Goal: Use online tool/utility: Utilize a website feature to perform a specific function

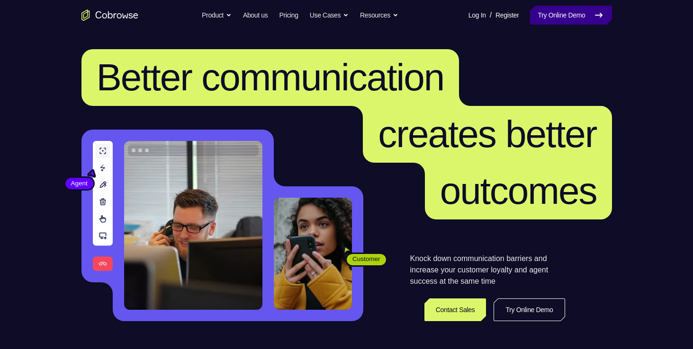
click at [552, 18] on link "Try Online Demo" at bounding box center [570, 15] width 81 height 19
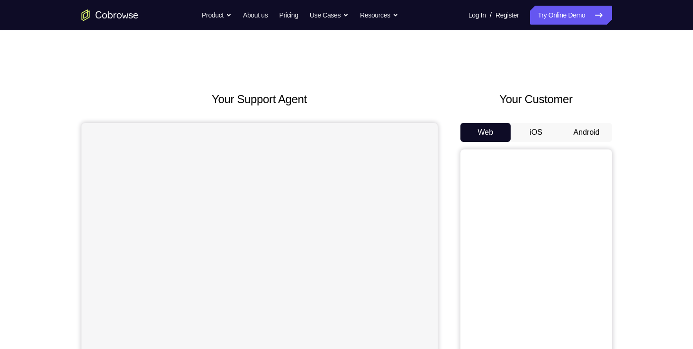
click at [574, 128] on button "Android" at bounding box center [586, 132] width 51 height 19
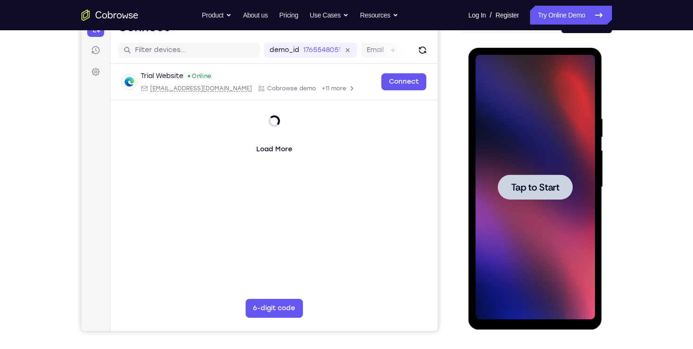
click at [537, 186] on span "Tap to Start" at bounding box center [535, 187] width 48 height 9
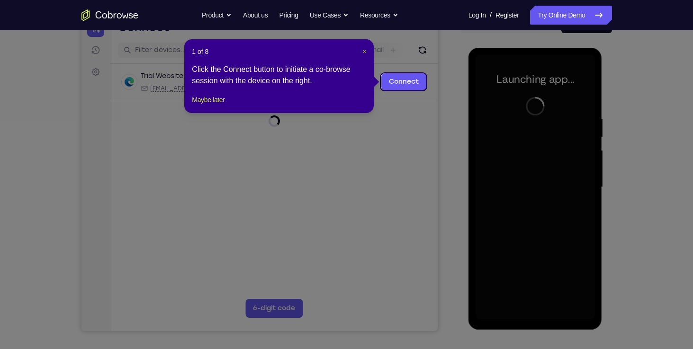
click at [365, 51] on span "×" at bounding box center [364, 52] width 4 height 8
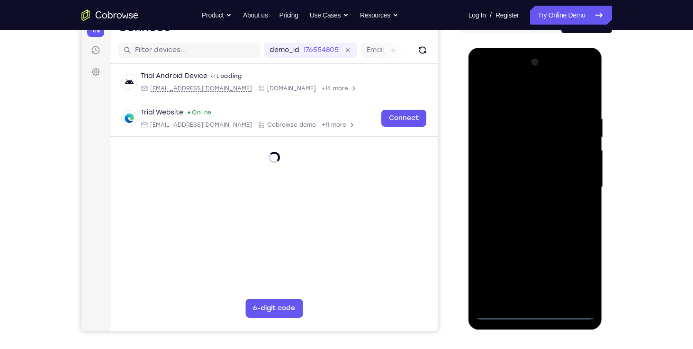
click at [532, 314] on div at bounding box center [534, 187] width 119 height 265
click at [583, 268] on div at bounding box center [534, 187] width 119 height 265
click at [586, 80] on div at bounding box center [534, 187] width 119 height 265
click at [509, 150] on div at bounding box center [534, 187] width 119 height 265
click at [483, 76] on div at bounding box center [534, 187] width 119 height 265
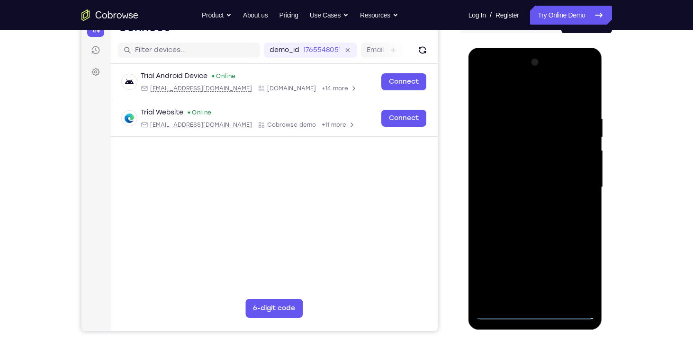
click at [575, 187] on div at bounding box center [534, 187] width 119 height 265
click at [527, 208] on div at bounding box center [534, 187] width 119 height 265
click at [533, 173] on div at bounding box center [534, 187] width 119 height 265
click at [555, 165] on div at bounding box center [534, 187] width 119 height 265
click at [553, 190] on div at bounding box center [534, 187] width 119 height 265
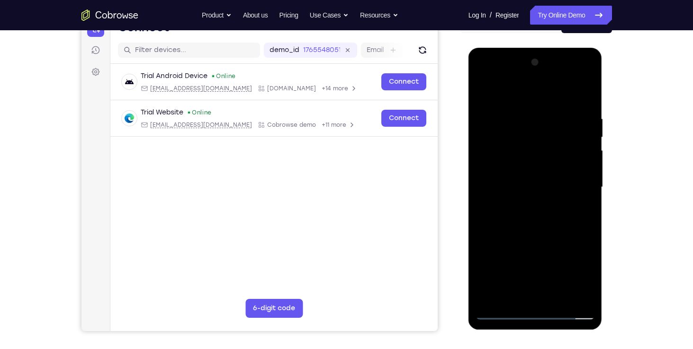
click at [585, 107] on div at bounding box center [534, 187] width 119 height 265
click at [556, 296] on div at bounding box center [534, 187] width 119 height 265
click at [539, 237] on div at bounding box center [534, 187] width 119 height 265
click at [542, 229] on div at bounding box center [534, 187] width 119 height 265
click at [540, 288] on div at bounding box center [534, 187] width 119 height 265
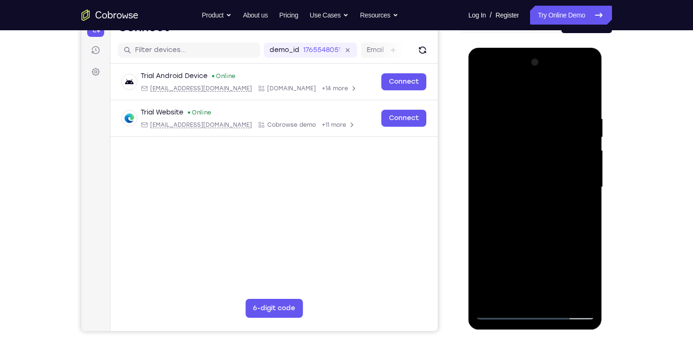
click at [533, 293] on div at bounding box center [534, 187] width 119 height 265
click at [550, 228] on div at bounding box center [534, 187] width 119 height 265
click at [516, 129] on div at bounding box center [534, 187] width 119 height 265
click at [528, 295] on div at bounding box center [534, 187] width 119 height 265
click at [590, 76] on div at bounding box center [534, 187] width 119 height 265
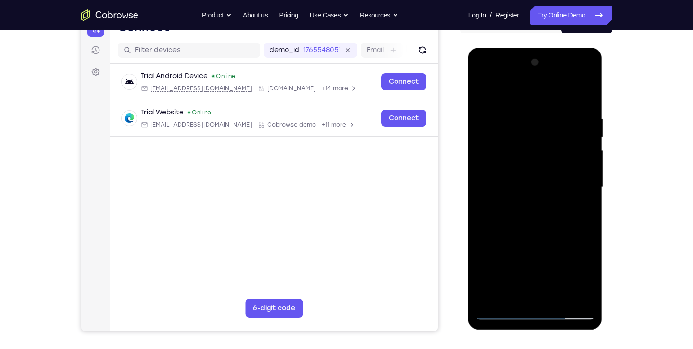
click at [509, 193] on div at bounding box center [534, 187] width 119 height 265
click at [585, 295] on div at bounding box center [534, 187] width 119 height 265
click at [486, 78] on div at bounding box center [534, 187] width 119 height 265
click at [487, 78] on div at bounding box center [534, 187] width 119 height 265
click at [511, 293] on div at bounding box center [534, 187] width 119 height 265
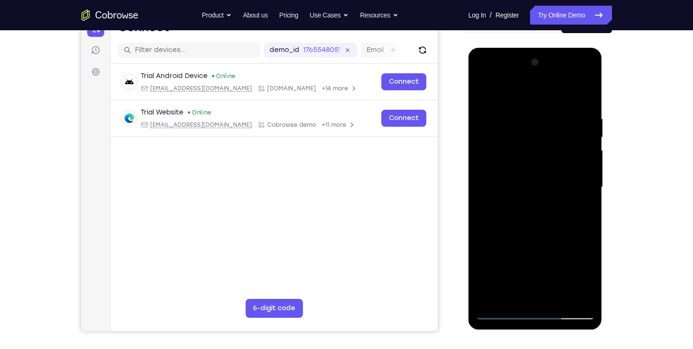
click at [588, 259] on div at bounding box center [534, 187] width 119 height 265
click at [518, 261] on div at bounding box center [534, 187] width 119 height 265
click at [534, 293] on div at bounding box center [534, 187] width 119 height 265
click at [555, 247] on div at bounding box center [534, 187] width 119 height 265
click at [510, 245] on div at bounding box center [534, 187] width 119 height 265
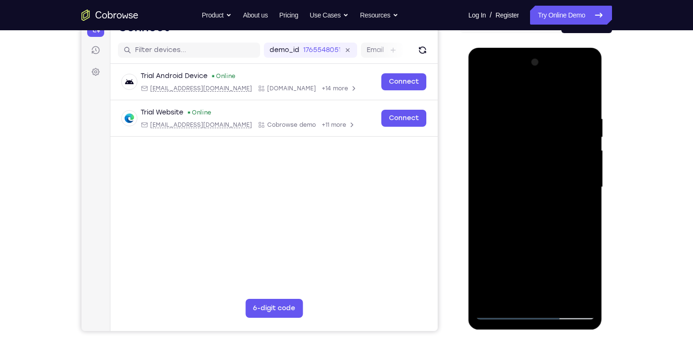
click at [547, 279] on div at bounding box center [534, 187] width 119 height 265
click at [525, 263] on div at bounding box center [534, 187] width 119 height 265
click at [579, 262] on div at bounding box center [534, 187] width 119 height 265
click at [545, 289] on div at bounding box center [534, 187] width 119 height 265
click at [546, 245] on div at bounding box center [534, 187] width 119 height 265
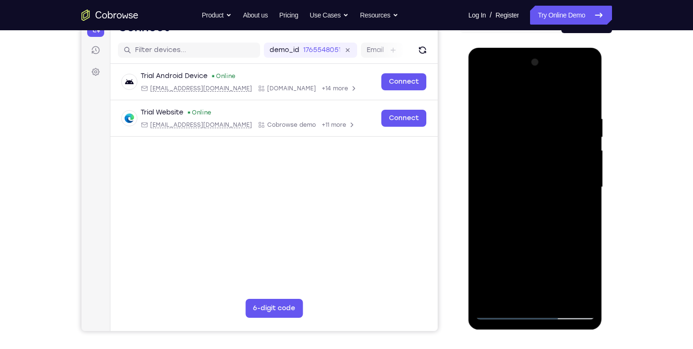
click at [526, 261] on div at bounding box center [534, 187] width 119 height 265
click at [504, 263] on div at bounding box center [534, 187] width 119 height 265
click at [552, 294] on div at bounding box center [534, 187] width 119 height 265
click at [576, 247] on div at bounding box center [534, 187] width 119 height 265
click at [534, 259] on div at bounding box center [534, 187] width 119 height 265
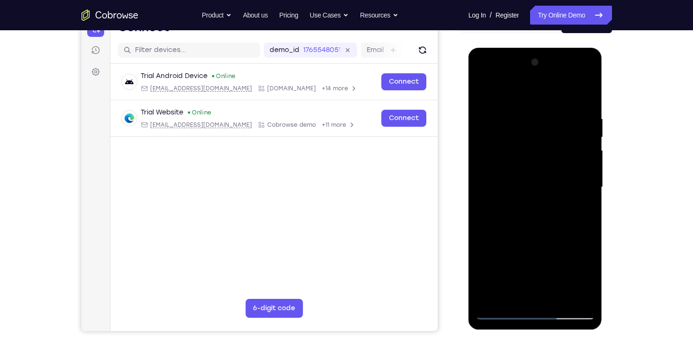
click at [589, 247] on div at bounding box center [534, 187] width 119 height 265
click at [557, 246] on div at bounding box center [534, 187] width 119 height 265
click at [540, 295] on div at bounding box center [534, 187] width 119 height 265
click at [523, 244] on div at bounding box center [534, 187] width 119 height 265
click at [538, 265] on div at bounding box center [534, 187] width 119 height 265
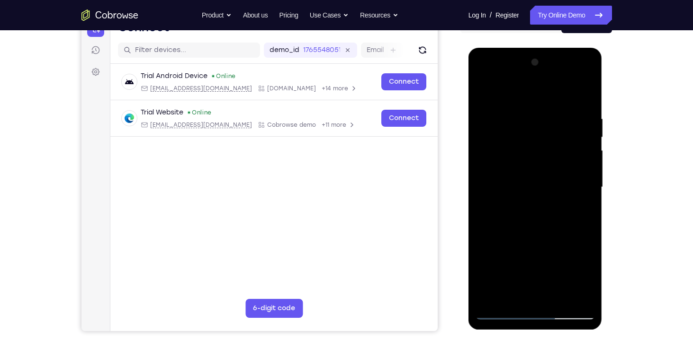
click at [591, 246] on div at bounding box center [534, 187] width 119 height 265
click at [518, 277] on div at bounding box center [534, 187] width 119 height 265
click at [555, 246] on div at bounding box center [534, 187] width 119 height 265
click at [540, 298] on div at bounding box center [534, 187] width 119 height 265
click at [553, 264] on div at bounding box center [534, 187] width 119 height 265
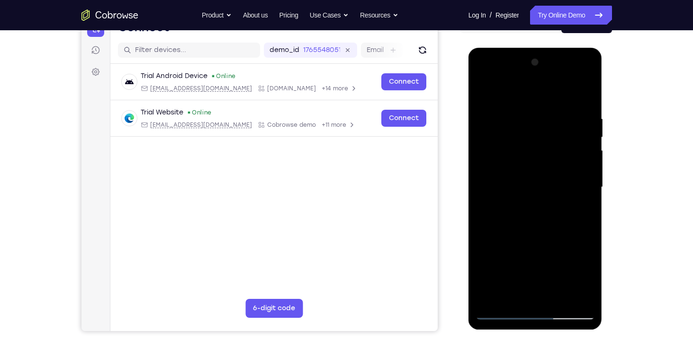
click at [507, 266] on div at bounding box center [534, 187] width 119 height 265
click at [575, 258] on div at bounding box center [534, 187] width 119 height 265
click at [578, 215] on div at bounding box center [534, 187] width 119 height 265
click at [557, 245] on div at bounding box center [534, 187] width 119 height 265
click at [565, 243] on div at bounding box center [534, 187] width 119 height 265
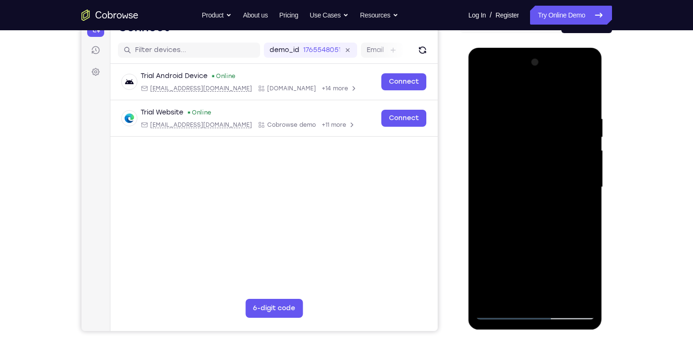
click at [525, 259] on div at bounding box center [534, 187] width 119 height 265
click at [504, 265] on div at bounding box center [534, 187] width 119 height 265
click at [538, 293] on div at bounding box center [534, 187] width 119 height 265
click at [537, 260] on div at bounding box center [534, 187] width 119 height 265
click at [569, 259] on div at bounding box center [534, 187] width 119 height 265
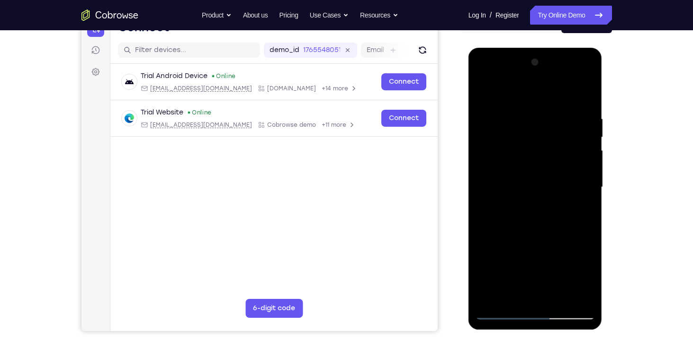
click at [570, 258] on div at bounding box center [534, 187] width 119 height 265
click at [589, 278] on div at bounding box center [534, 187] width 119 height 265
click at [505, 264] on div at bounding box center [534, 187] width 119 height 265
click at [539, 290] on div at bounding box center [534, 187] width 119 height 265
click at [544, 264] on div at bounding box center [534, 187] width 119 height 265
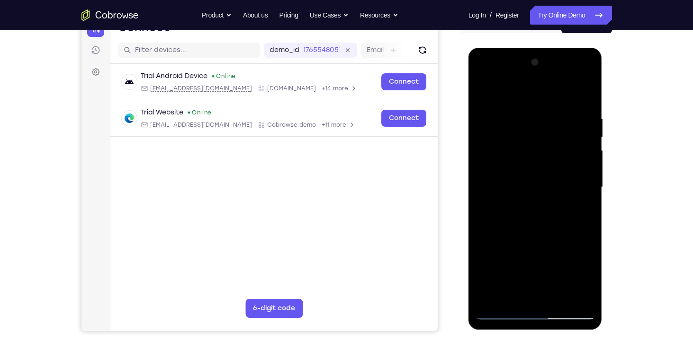
click at [579, 261] on div at bounding box center [534, 187] width 119 height 265
click at [523, 261] on div at bounding box center [534, 187] width 119 height 265
click at [569, 263] on div at bounding box center [534, 187] width 119 height 265
click at [574, 261] on div at bounding box center [534, 187] width 119 height 265
click at [545, 292] on div at bounding box center [534, 187] width 119 height 265
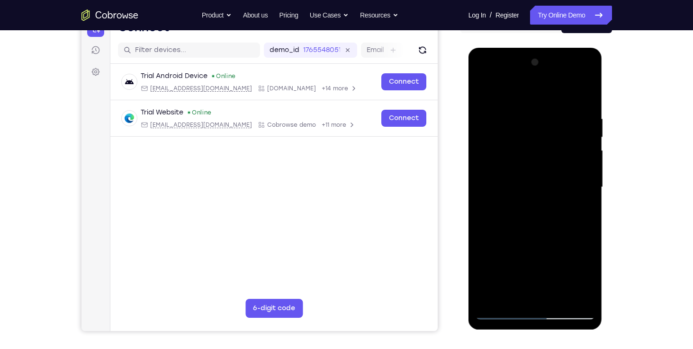
click at [546, 259] on div at bounding box center [534, 187] width 119 height 265
click at [537, 259] on div at bounding box center [534, 187] width 119 height 265
click at [567, 242] on div at bounding box center [534, 187] width 119 height 265
click at [574, 278] on div at bounding box center [534, 187] width 119 height 265
click at [549, 292] on div at bounding box center [534, 187] width 119 height 265
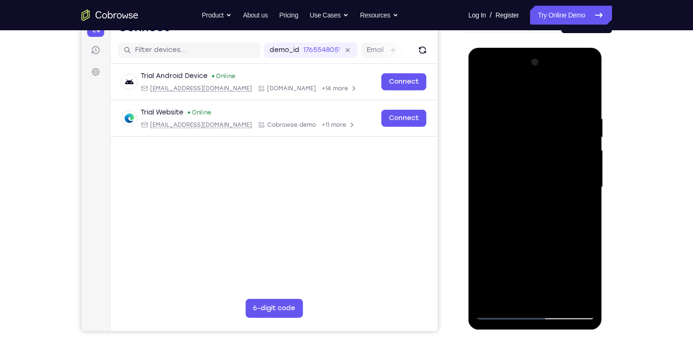
click at [562, 261] on div at bounding box center [534, 187] width 119 height 265
click at [556, 261] on div at bounding box center [534, 187] width 119 height 265
click at [557, 245] on div at bounding box center [534, 187] width 119 height 265
click at [532, 260] on div at bounding box center [534, 187] width 119 height 265
click at [538, 292] on div at bounding box center [534, 187] width 119 height 265
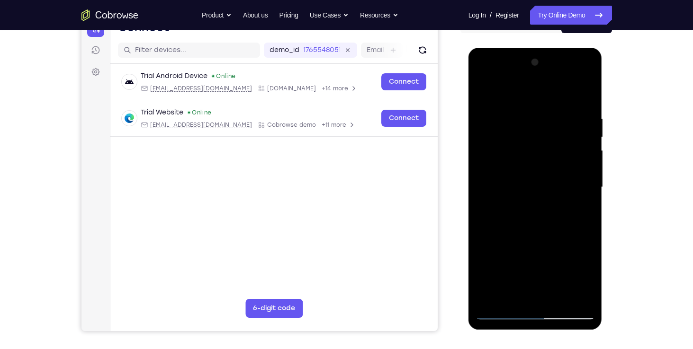
click at [534, 260] on div at bounding box center [534, 187] width 119 height 265
click at [527, 261] on div at bounding box center [534, 187] width 119 height 265
click at [527, 246] on div at bounding box center [534, 187] width 119 height 265
click at [525, 258] on div at bounding box center [534, 187] width 119 height 265
click at [548, 279] on div at bounding box center [534, 187] width 119 height 265
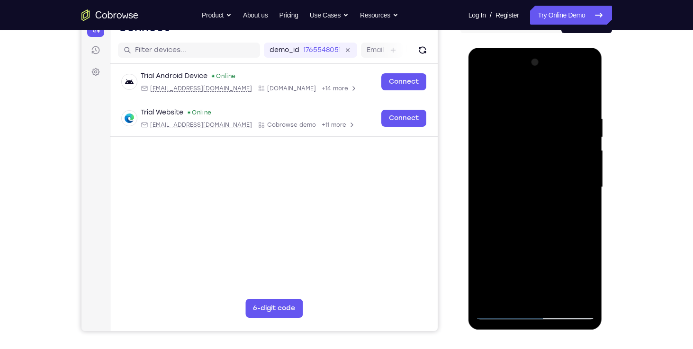
click at [492, 261] on div at bounding box center [534, 187] width 119 height 265
click at [579, 212] on div at bounding box center [534, 187] width 119 height 265
click at [485, 305] on div at bounding box center [534, 187] width 119 height 265
click at [493, 241] on div at bounding box center [534, 187] width 119 height 265
click at [517, 240] on div at bounding box center [534, 187] width 119 height 265
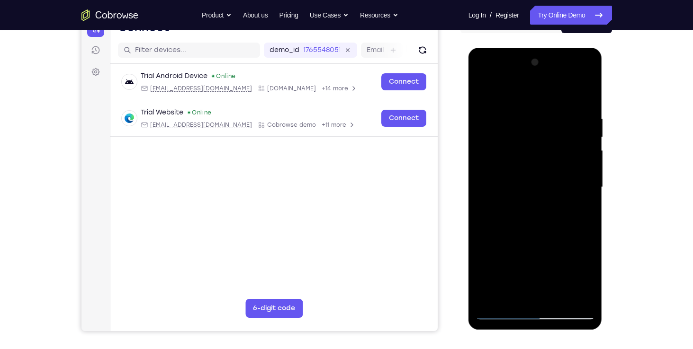
click at [487, 293] on div at bounding box center [534, 187] width 119 height 265
click at [535, 293] on div at bounding box center [534, 187] width 119 height 265
click at [534, 260] on div at bounding box center [534, 187] width 119 height 265
click at [525, 262] on div at bounding box center [534, 187] width 119 height 265
click at [524, 246] on div at bounding box center [534, 187] width 119 height 265
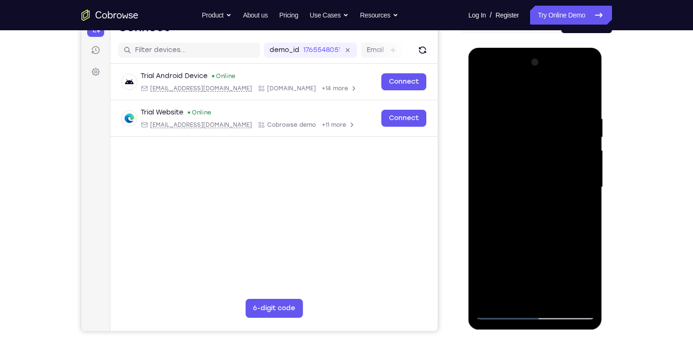
click at [578, 211] on div at bounding box center [534, 187] width 119 height 265
click at [553, 272] on div at bounding box center [534, 187] width 119 height 265
click at [549, 263] on div at bounding box center [534, 187] width 119 height 265
click at [549, 189] on div at bounding box center [534, 187] width 119 height 265
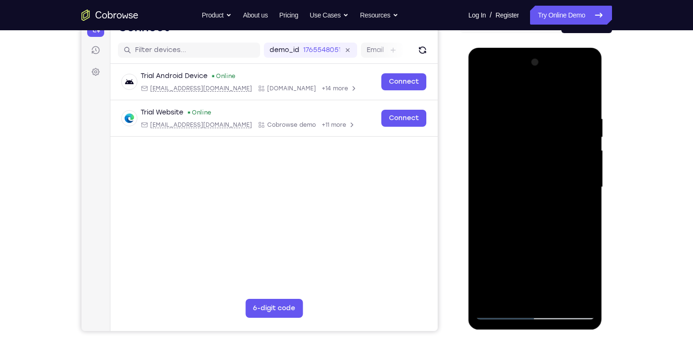
click at [518, 292] on div at bounding box center [534, 187] width 119 height 265
click at [545, 283] on div at bounding box center [534, 187] width 119 height 265
click at [544, 290] on div at bounding box center [534, 187] width 119 height 265
click at [547, 261] on div at bounding box center [534, 187] width 119 height 265
click at [578, 280] on div at bounding box center [534, 187] width 119 height 265
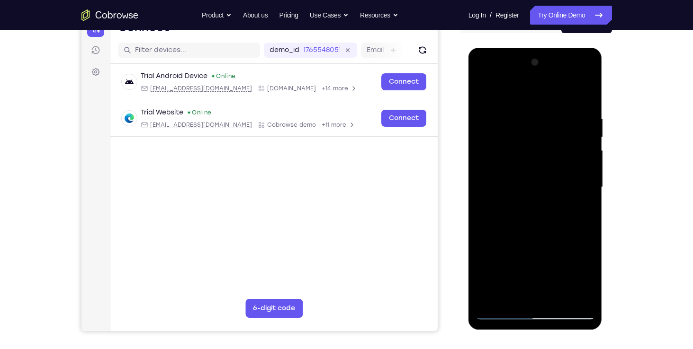
click at [526, 246] on div at bounding box center [534, 187] width 119 height 265
click at [546, 243] on div at bounding box center [534, 187] width 119 height 265
click at [542, 291] on div at bounding box center [534, 187] width 119 height 265
click at [490, 298] on div at bounding box center [534, 187] width 119 height 265
click at [484, 246] on div at bounding box center [534, 187] width 119 height 265
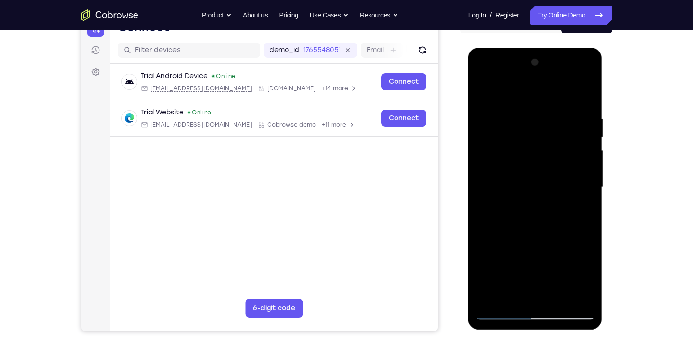
click at [552, 244] on div at bounding box center [534, 187] width 119 height 265
click at [489, 296] on div at bounding box center [534, 187] width 119 height 265
click at [530, 292] on div at bounding box center [534, 187] width 119 height 265
click at [535, 260] on div at bounding box center [534, 187] width 119 height 265
click at [555, 261] on div at bounding box center [534, 187] width 119 height 265
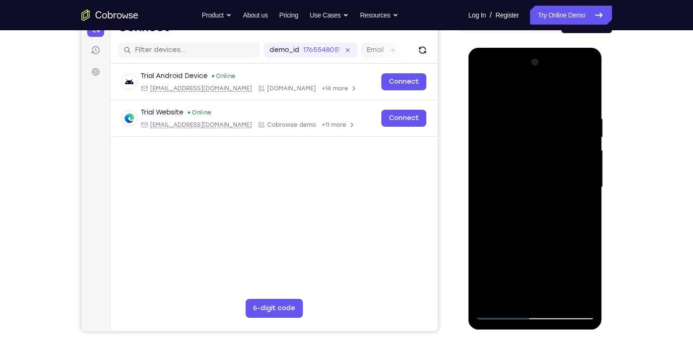
click at [549, 260] on div at bounding box center [534, 187] width 119 height 265
click at [548, 292] on div at bounding box center [534, 187] width 119 height 265
click at [579, 211] on div at bounding box center [534, 187] width 119 height 265
click at [548, 278] on div at bounding box center [534, 187] width 119 height 265
click at [543, 289] on div at bounding box center [534, 187] width 119 height 265
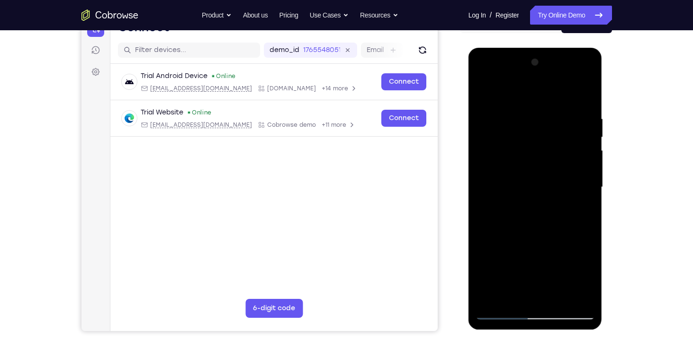
click at [532, 267] on div at bounding box center [534, 187] width 119 height 265
click at [525, 262] on div at bounding box center [534, 187] width 119 height 265
click at [514, 262] on div at bounding box center [534, 187] width 119 height 265
click at [538, 259] on div at bounding box center [534, 187] width 119 height 265
click at [515, 247] on div at bounding box center [534, 187] width 119 height 265
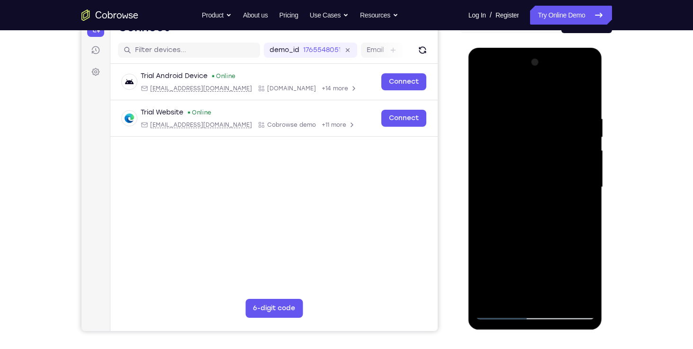
click at [504, 259] on div at bounding box center [534, 187] width 119 height 265
click at [542, 304] on div at bounding box center [534, 187] width 119 height 265
click at [553, 260] on div at bounding box center [534, 187] width 119 height 265
click at [587, 265] on div at bounding box center [534, 187] width 119 height 265
click at [524, 261] on div at bounding box center [534, 187] width 119 height 265
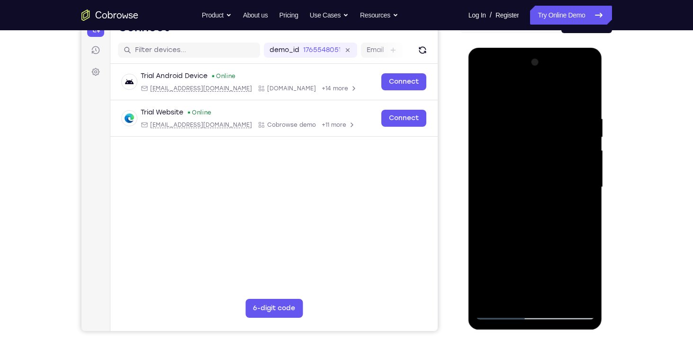
click at [549, 242] on div at bounding box center [534, 187] width 119 height 265
click at [546, 293] on div at bounding box center [534, 187] width 119 height 265
click at [516, 263] on div at bounding box center [534, 187] width 119 height 265
click at [504, 265] on div at bounding box center [534, 187] width 119 height 265
click at [554, 245] on div at bounding box center [534, 187] width 119 height 265
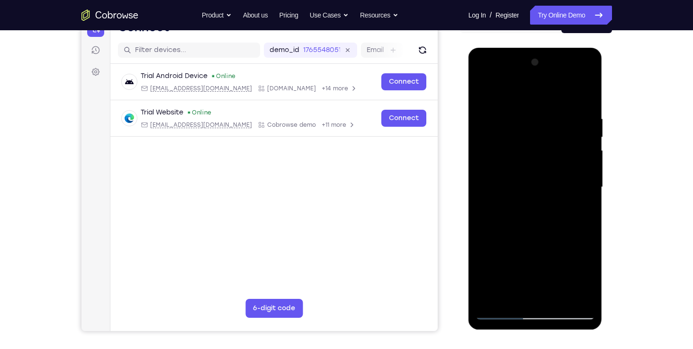
click at [567, 262] on div at bounding box center [534, 187] width 119 height 265
click at [557, 293] on div at bounding box center [534, 187] width 119 height 265
click at [558, 263] on div at bounding box center [534, 187] width 119 height 265
click at [535, 261] on div at bounding box center [534, 187] width 119 height 265
click at [502, 262] on div at bounding box center [534, 187] width 119 height 265
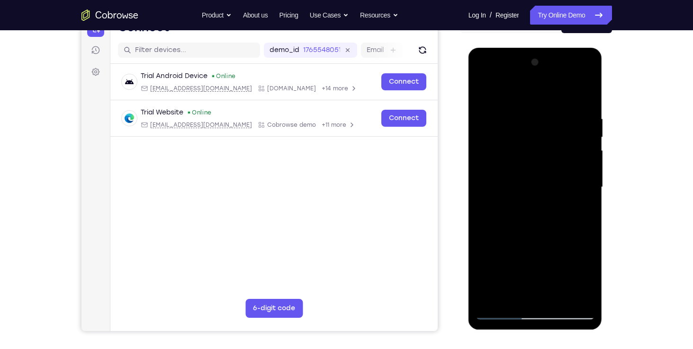
click at [546, 259] on div at bounding box center [534, 187] width 119 height 265
click at [544, 299] on div at bounding box center [534, 187] width 119 height 265
click at [503, 261] on div at bounding box center [534, 187] width 119 height 265
click at [545, 276] on div at bounding box center [534, 187] width 119 height 265
click at [568, 262] on div at bounding box center [534, 187] width 119 height 265
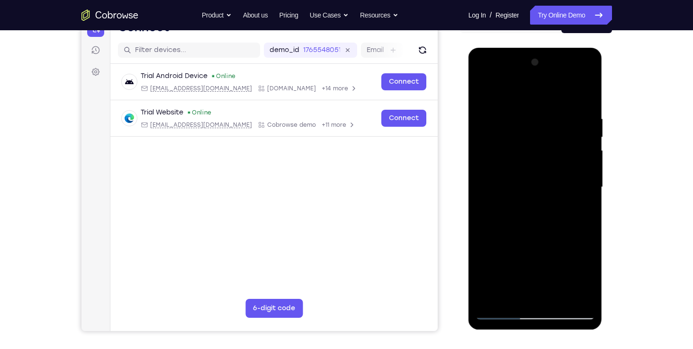
click at [550, 292] on div at bounding box center [534, 187] width 119 height 265
click at [536, 265] on div at bounding box center [534, 187] width 119 height 265
click at [525, 263] on div at bounding box center [534, 187] width 119 height 265
click at [571, 246] on div at bounding box center [534, 187] width 119 height 265
click at [567, 259] on div at bounding box center [534, 187] width 119 height 265
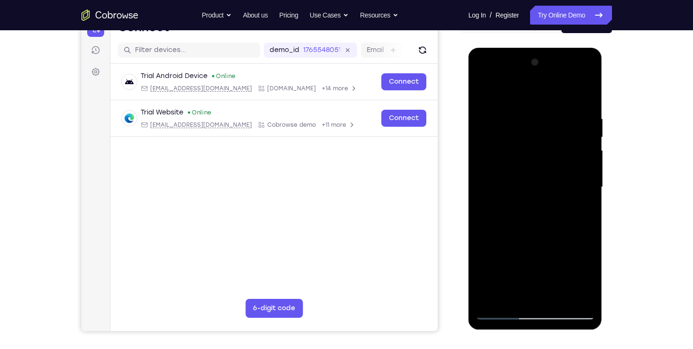
click at [504, 259] on div at bounding box center [534, 187] width 119 height 265
click at [494, 259] on div at bounding box center [534, 187] width 119 height 265
click at [580, 210] on div at bounding box center [534, 187] width 119 height 265
click at [538, 262] on div at bounding box center [534, 187] width 119 height 265
click at [576, 260] on div at bounding box center [534, 187] width 119 height 265
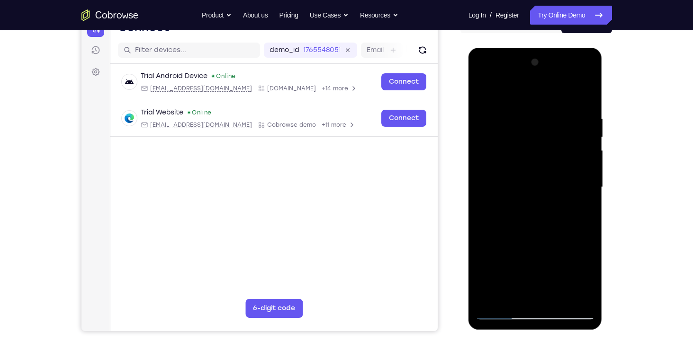
click at [522, 259] on div at bounding box center [534, 187] width 119 height 265
click at [567, 260] on div at bounding box center [534, 187] width 119 height 265
click at [551, 297] on div at bounding box center [534, 187] width 119 height 265
click at [535, 262] on div at bounding box center [534, 187] width 119 height 265
click at [568, 262] on div at bounding box center [534, 187] width 119 height 265
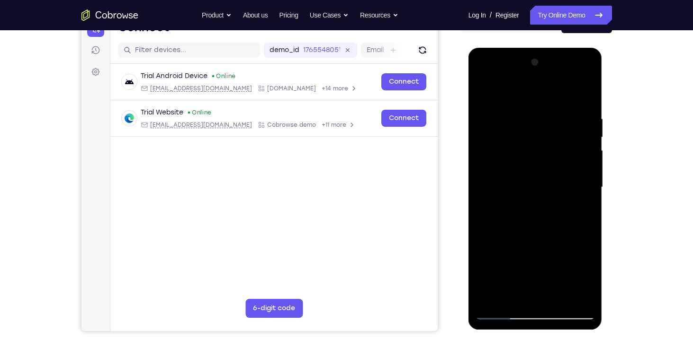
click at [505, 259] on div at bounding box center [534, 187] width 119 height 265
click at [538, 295] on div at bounding box center [534, 187] width 119 height 265
click at [487, 297] on div at bounding box center [534, 187] width 119 height 265
click at [569, 278] on div at bounding box center [534, 187] width 119 height 265
click at [582, 211] on div at bounding box center [534, 187] width 119 height 265
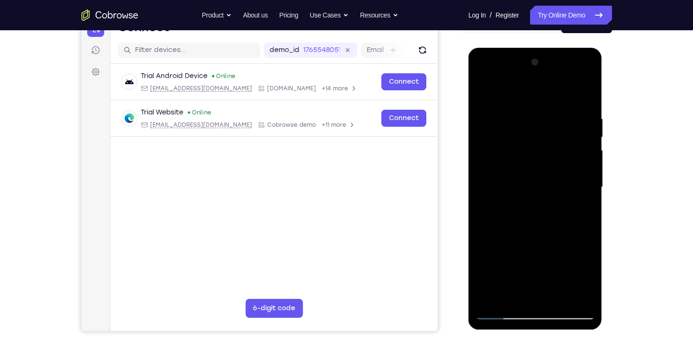
click at [537, 262] on div at bounding box center [534, 187] width 119 height 265
click at [590, 276] on div at bounding box center [534, 187] width 119 height 265
click at [535, 263] on div at bounding box center [534, 187] width 119 height 265
click at [487, 246] on div at bounding box center [534, 187] width 119 height 265
click at [526, 262] on div at bounding box center [534, 187] width 119 height 265
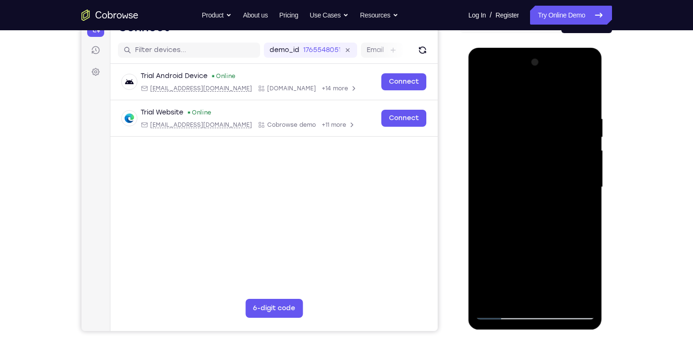
click at [534, 259] on div at bounding box center [534, 187] width 119 height 265
click at [544, 226] on div at bounding box center [534, 187] width 119 height 265
click at [582, 208] on div at bounding box center [534, 187] width 119 height 265
click at [535, 262] on div at bounding box center [534, 187] width 119 height 265
click at [576, 242] on div at bounding box center [534, 187] width 119 height 265
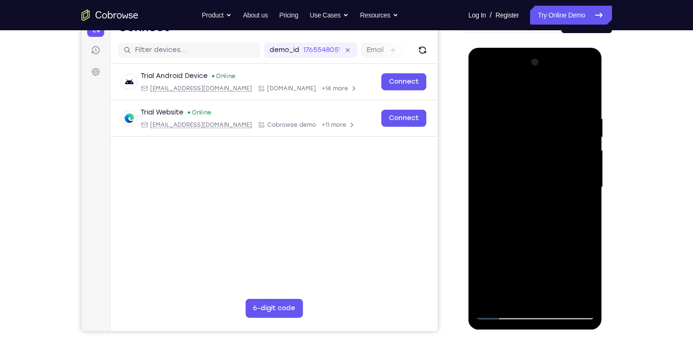
click at [538, 260] on div at bounding box center [534, 187] width 119 height 265
click at [580, 208] on div at bounding box center [534, 187] width 119 height 265
click at [572, 275] on div at bounding box center [534, 187] width 119 height 265
click at [589, 282] on div at bounding box center [534, 187] width 119 height 265
click at [578, 280] on div at bounding box center [534, 187] width 119 height 265
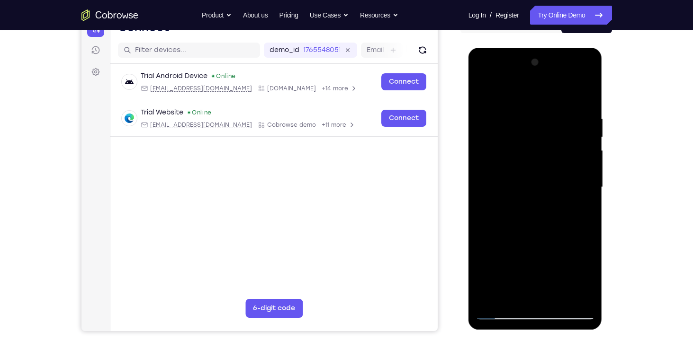
click at [559, 247] on div at bounding box center [534, 187] width 119 height 265
click at [548, 283] on div at bounding box center [534, 187] width 119 height 265
click at [589, 277] on div at bounding box center [534, 187] width 119 height 265
click at [557, 291] on div at bounding box center [534, 187] width 119 height 265
click at [536, 265] on div at bounding box center [534, 187] width 119 height 265
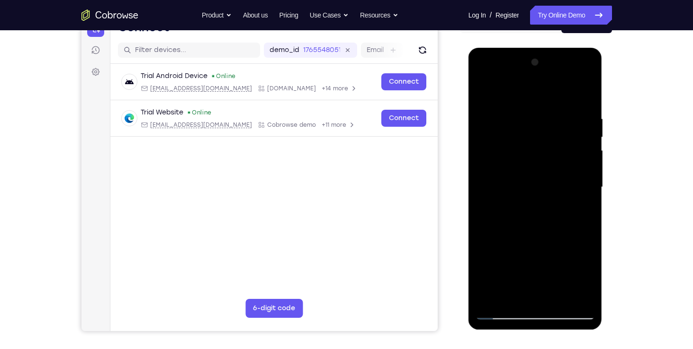
click at [553, 261] on div at bounding box center [534, 187] width 119 height 265
click at [533, 261] on div at bounding box center [534, 187] width 119 height 265
click at [542, 292] on div at bounding box center [534, 187] width 119 height 265
click at [589, 283] on div at bounding box center [534, 187] width 119 height 265
click at [537, 261] on div at bounding box center [534, 187] width 119 height 265
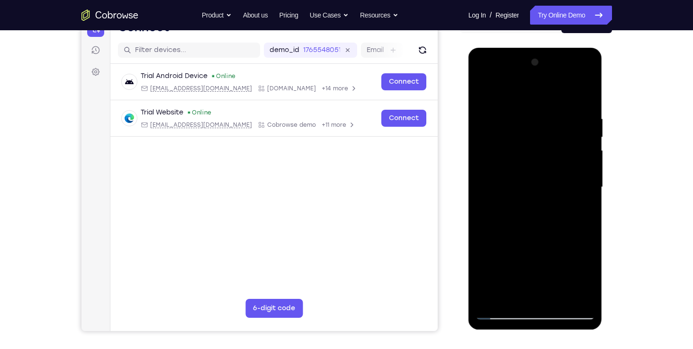
click at [480, 262] on div at bounding box center [534, 187] width 119 height 265
click at [590, 261] on div at bounding box center [534, 187] width 119 height 265
click at [532, 258] on div at bounding box center [534, 187] width 119 height 265
click at [539, 292] on div at bounding box center [534, 187] width 119 height 265
click at [589, 242] on div at bounding box center [534, 187] width 119 height 265
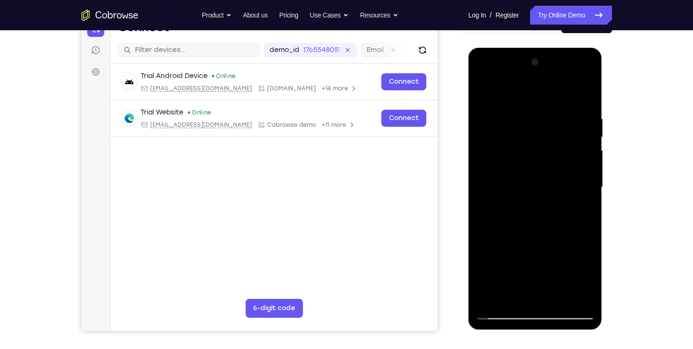
click at [579, 280] on div at bounding box center [534, 187] width 119 height 265
click at [536, 262] on div at bounding box center [534, 187] width 119 height 265
click at [546, 294] on div at bounding box center [534, 187] width 119 height 265
click at [533, 259] on div at bounding box center [534, 187] width 119 height 265
click at [559, 259] on div at bounding box center [534, 187] width 119 height 265
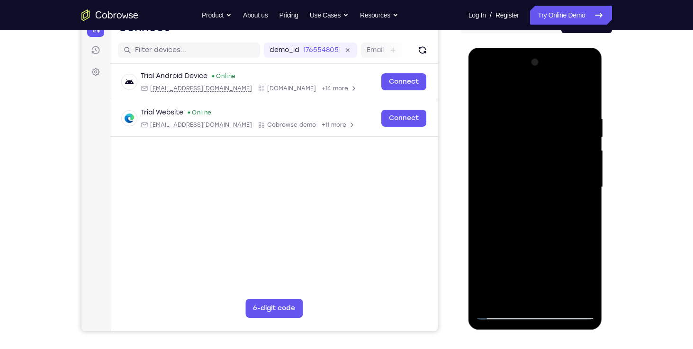
click at [534, 258] on div at bounding box center [534, 187] width 119 height 265
click at [536, 293] on div at bounding box center [534, 187] width 119 height 265
click at [569, 263] on div at bounding box center [534, 187] width 119 height 265
click at [579, 244] on div at bounding box center [534, 187] width 119 height 265
click at [542, 266] on div at bounding box center [534, 187] width 119 height 265
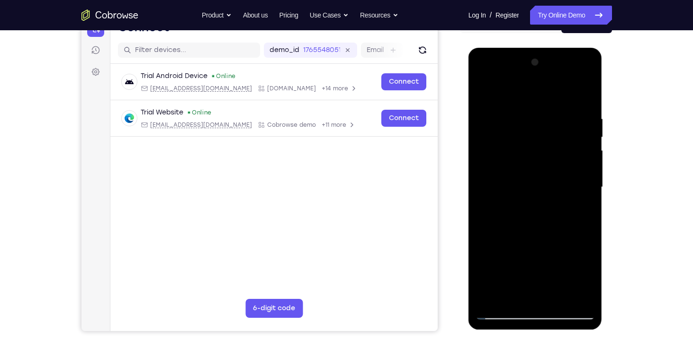
click at [536, 262] on div at bounding box center [534, 187] width 119 height 265
click at [592, 245] on div at bounding box center [534, 187] width 119 height 265
click at [558, 246] on div at bounding box center [534, 187] width 119 height 265
click at [533, 263] on div at bounding box center [534, 187] width 119 height 265
click at [534, 288] on div at bounding box center [534, 187] width 119 height 265
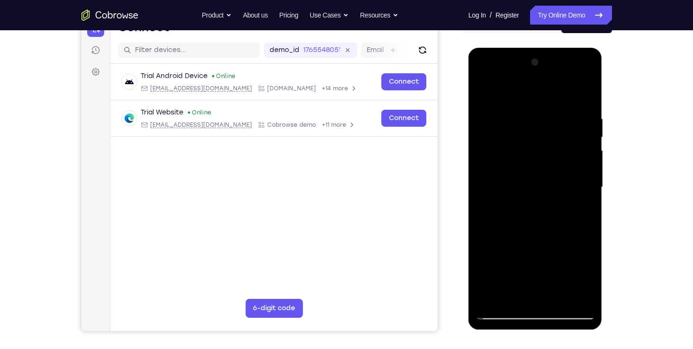
click at [589, 280] on div at bounding box center [534, 187] width 119 height 265
click at [590, 279] on div at bounding box center [534, 187] width 119 height 265
click at [591, 278] on div at bounding box center [534, 187] width 119 height 265
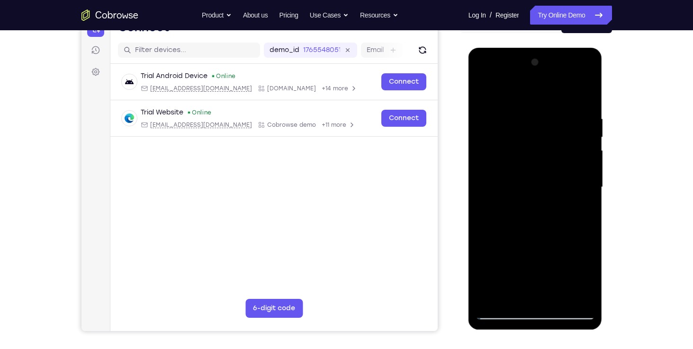
click at [591, 278] on div at bounding box center [534, 187] width 119 height 265
click at [567, 260] on div at bounding box center [534, 187] width 119 height 265
click at [567, 215] on div at bounding box center [534, 187] width 119 height 265
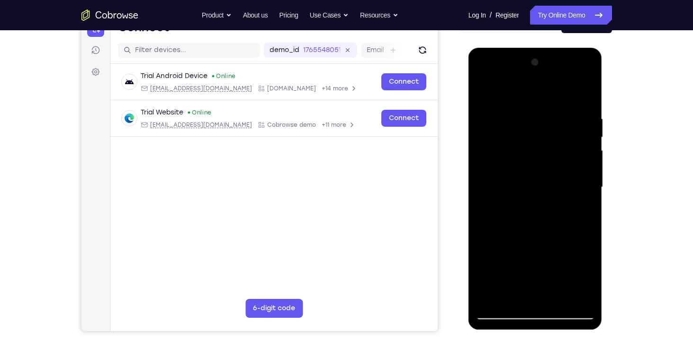
click at [561, 230] on div at bounding box center [534, 187] width 119 height 265
click at [551, 216] on div at bounding box center [534, 187] width 119 height 265
click at [578, 242] on div at bounding box center [534, 187] width 119 height 265
click at [549, 259] on div at bounding box center [534, 187] width 119 height 265
click at [536, 258] on div at bounding box center [534, 187] width 119 height 265
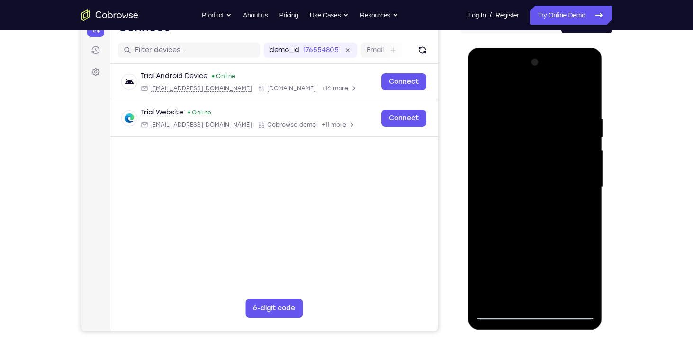
click at [587, 246] on div at bounding box center [534, 187] width 119 height 265
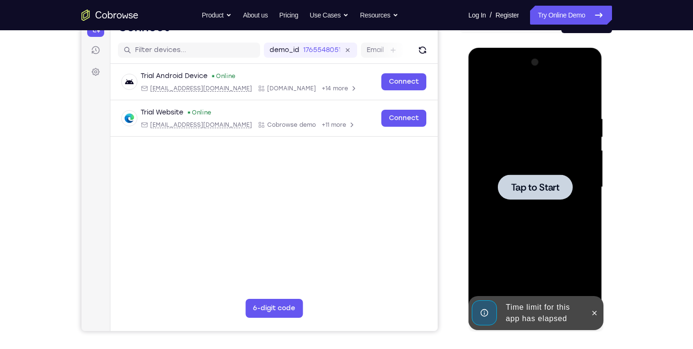
click at [542, 292] on div at bounding box center [534, 187] width 119 height 265
